Goal: Task Accomplishment & Management: Complete application form

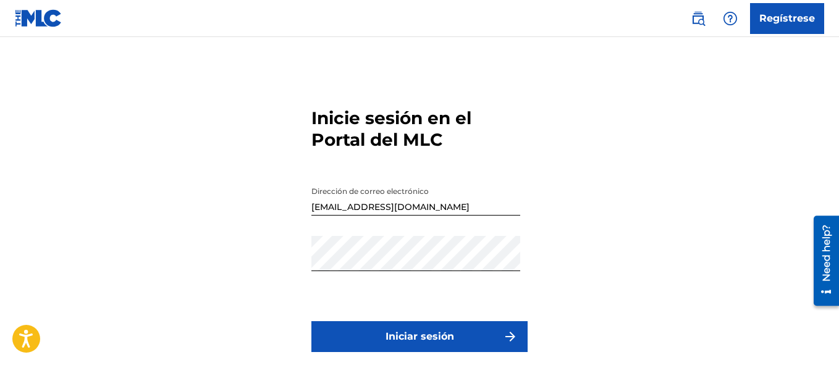
click at [382, 327] on button "Iniciar sesión" at bounding box center [419, 336] width 216 height 31
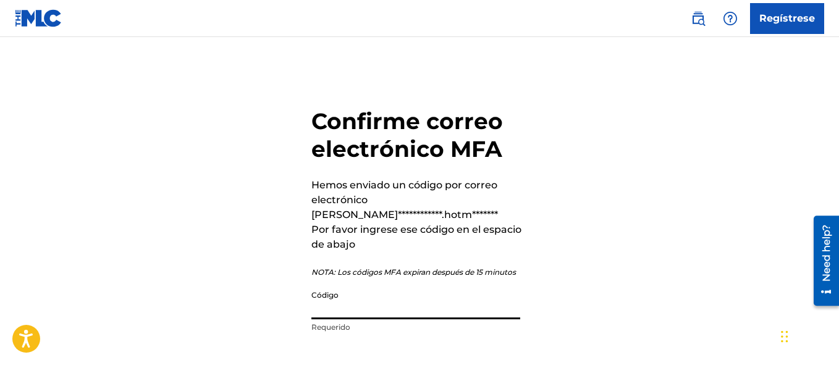
click at [353, 294] on input "Código" at bounding box center [415, 301] width 209 height 35
type input "388378"
drag, startPoint x: 838, startPoint y: 97, endPoint x: 843, endPoint y: 119, distance: 22.1
click at [838, 118] on html "**********" at bounding box center [419, 182] width 839 height 365
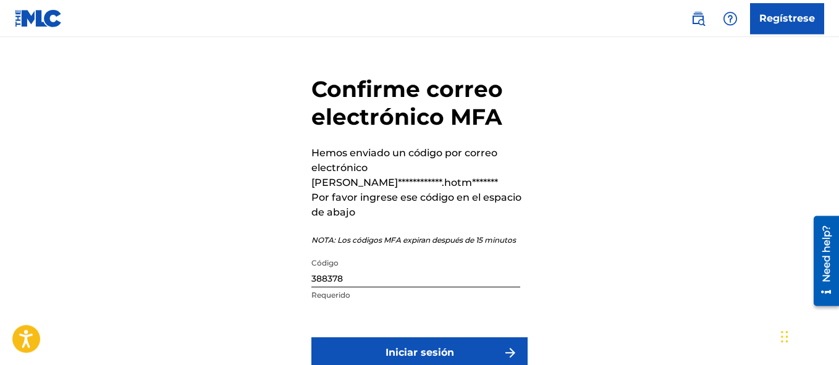
scroll to position [36, 0]
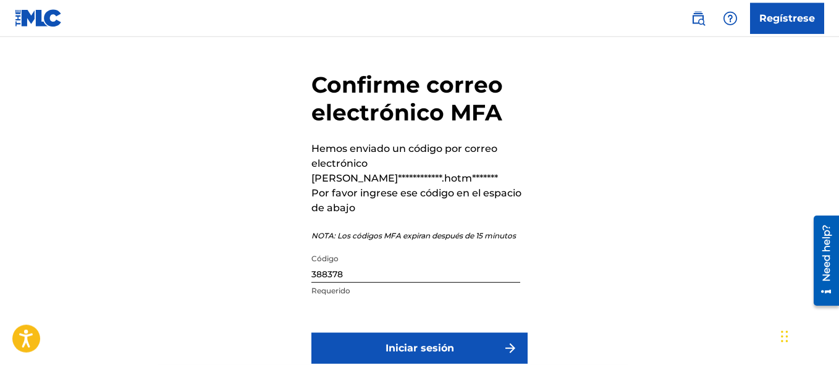
click at [470, 333] on button "Iniciar sesión" at bounding box center [419, 348] width 216 height 31
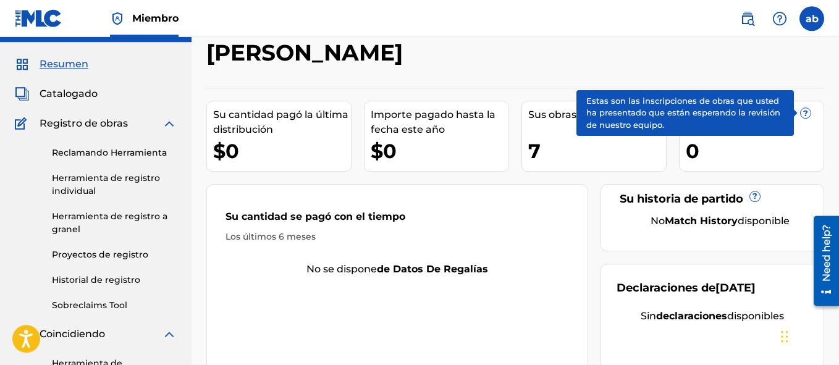
scroll to position [23, 0]
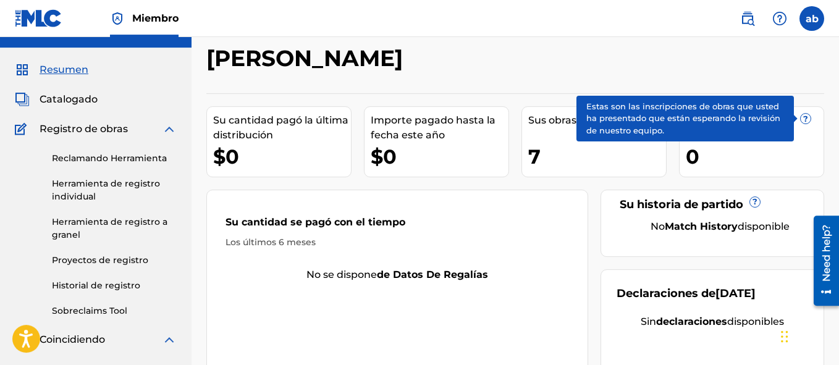
click at [169, 129] on img at bounding box center [169, 129] width 15 height 15
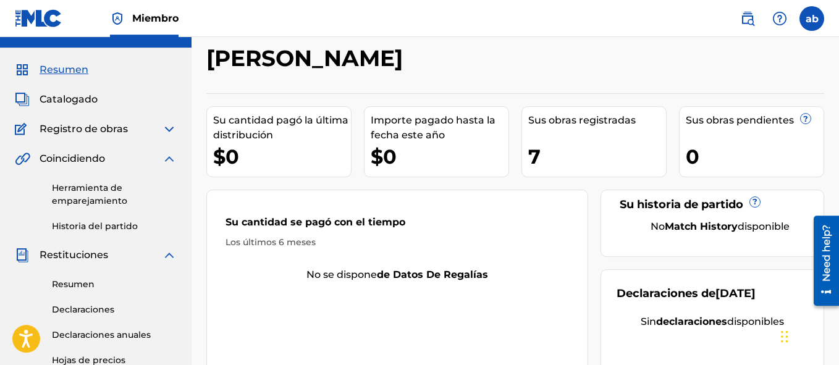
click at [95, 99] on span "Catalogado" at bounding box center [69, 99] width 58 height 15
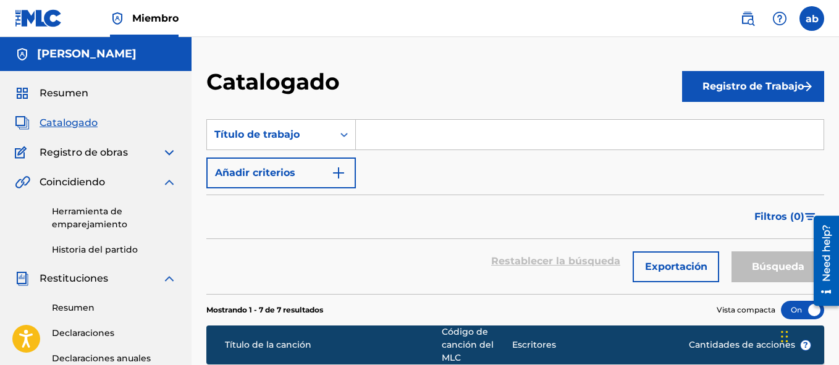
drag, startPoint x: 838, startPoint y: 107, endPoint x: 841, endPoint y: 193, distance: 85.3
click at [838, 193] on html "Guía de resolución de pantalla de accesibilidad, retroalimentación y presentaci…" at bounding box center [419, 182] width 839 height 365
click at [49, 101] on div "Resumen Catalogado Registro de obras Reclamando Herramienta Herramienta de regi…" at bounding box center [96, 338] width 192 height 534
click at [57, 90] on span "Resumen" at bounding box center [64, 93] width 49 height 15
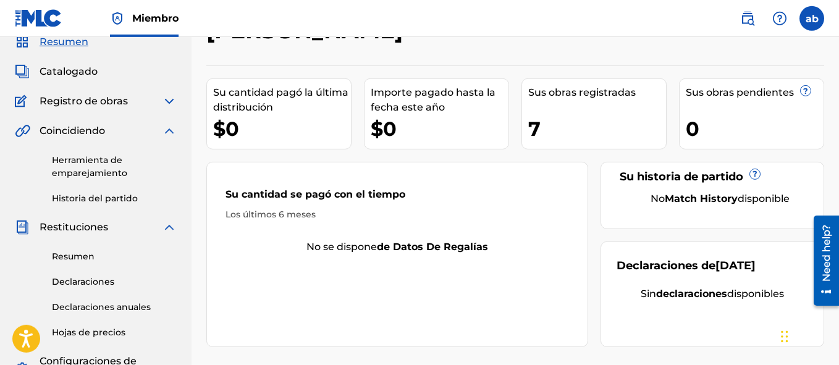
scroll to position [41, 0]
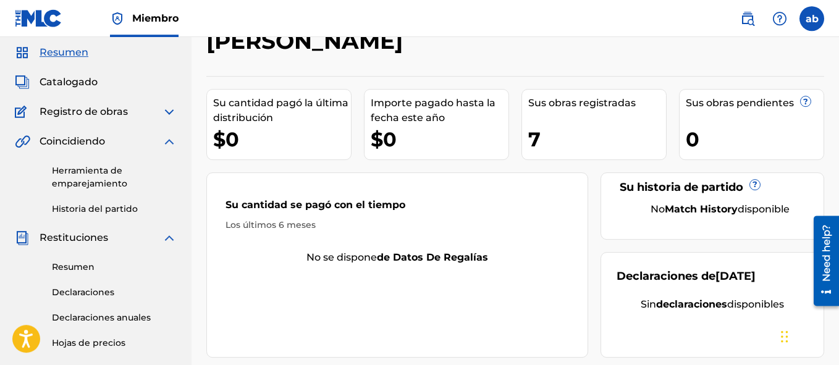
click at [169, 111] on img at bounding box center [169, 111] width 15 height 15
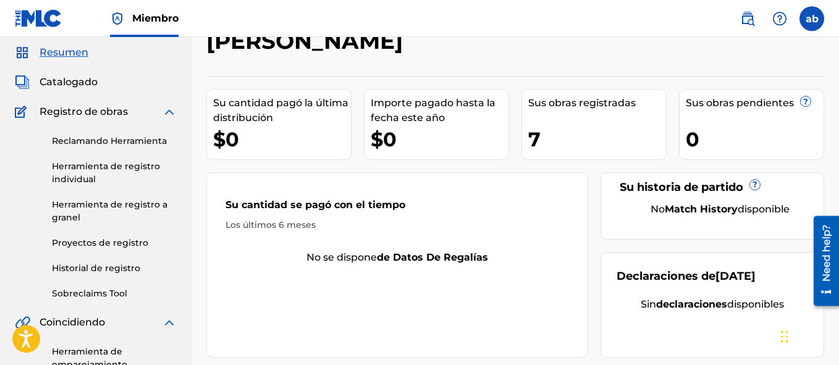
click at [65, 274] on link "Historial de registro" at bounding box center [114, 268] width 125 height 13
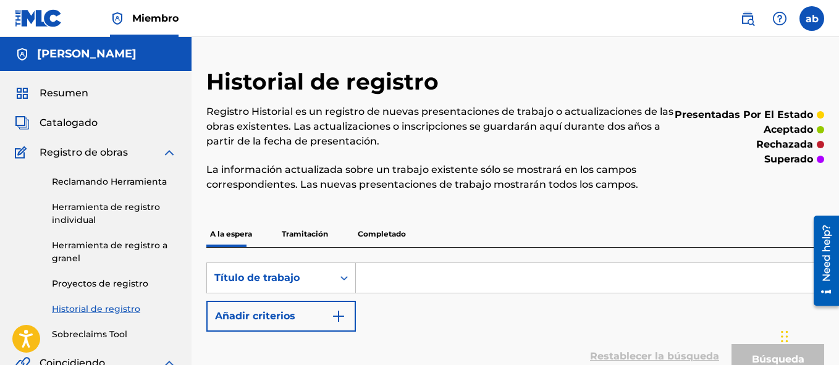
click at [70, 89] on span "Resumen" at bounding box center [64, 93] width 49 height 15
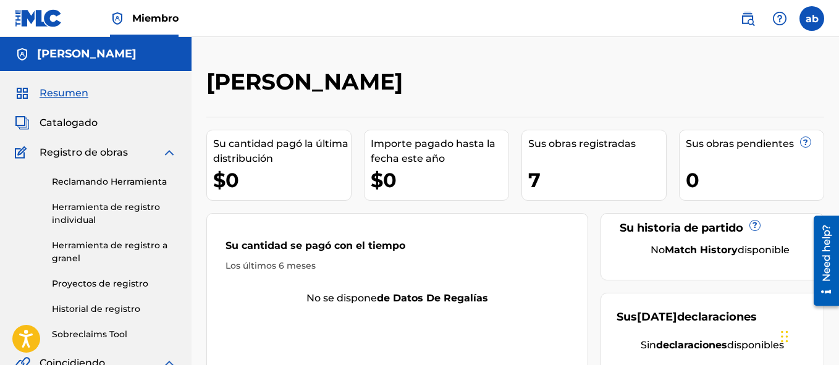
click at [64, 120] on span "Catalogado" at bounding box center [69, 123] width 58 height 15
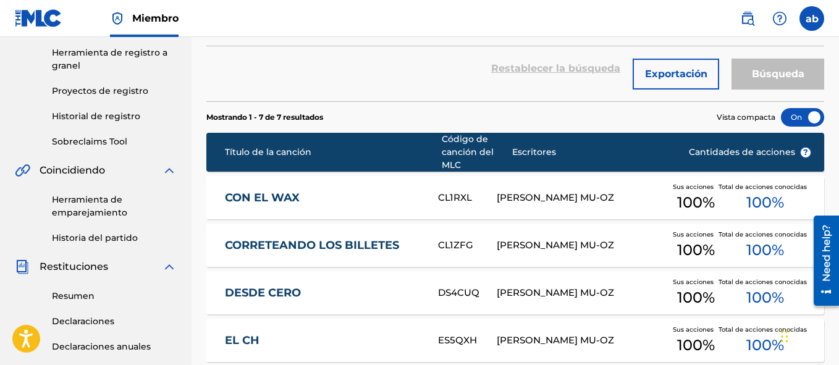
scroll to position [200, 0]
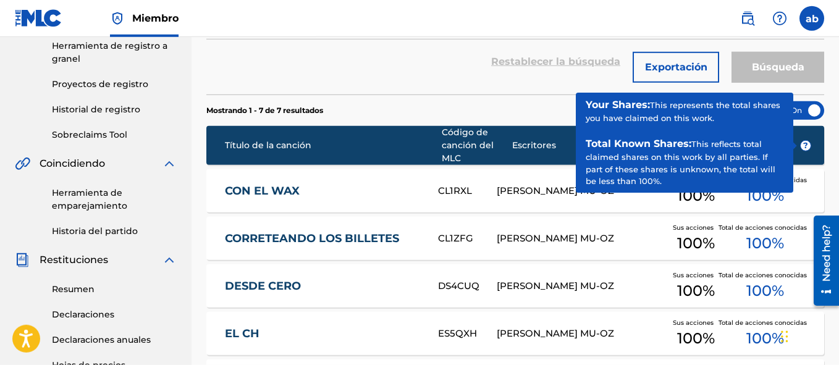
click at [804, 146] on span "?" at bounding box center [806, 146] width 10 height 10
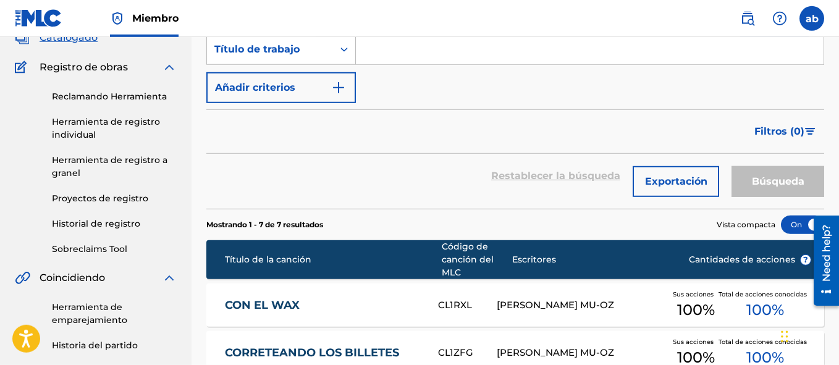
scroll to position [0, 0]
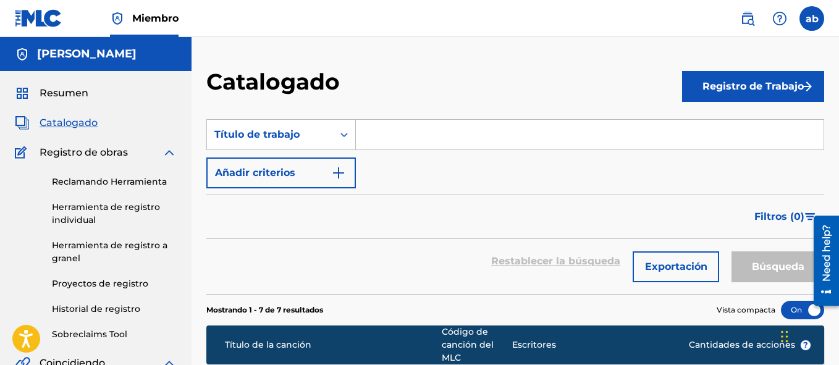
click at [660, 276] on button "Exportación" at bounding box center [676, 266] width 86 height 31
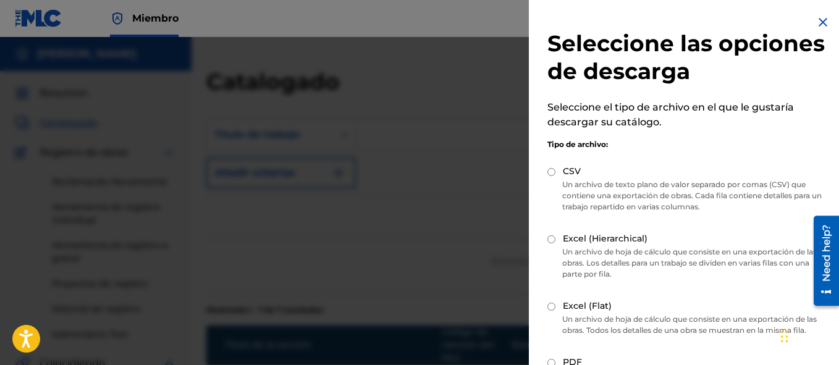
click at [819, 20] on img at bounding box center [822, 22] width 15 height 15
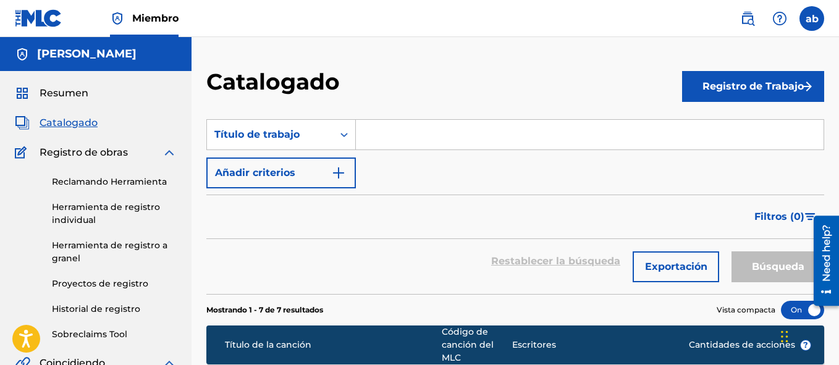
click at [706, 74] on button "Registro de Trabajo" at bounding box center [753, 86] width 142 height 31
click at [707, 123] on link "Individual" at bounding box center [753, 127] width 142 height 30
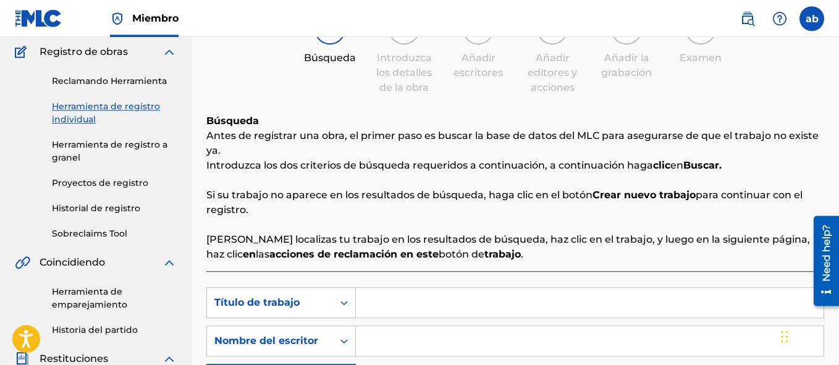
scroll to position [84, 0]
